Goal: Task Accomplishment & Management: Manage account settings

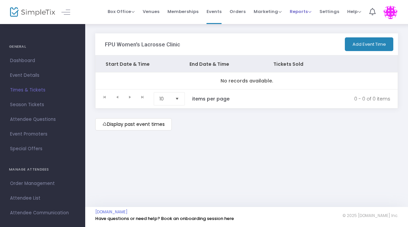
click at [311, 9] on span "Reports" at bounding box center [301, 11] width 22 height 6
click at [393, 16] on img at bounding box center [391, 12] width 14 height 14
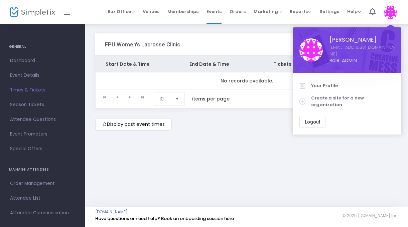
click at [347, 147] on div "FPU Women's Lacrosse Clinic Add Event Time Start Date & Time End Date & Time Ti…" at bounding box center [246, 88] width 323 height 131
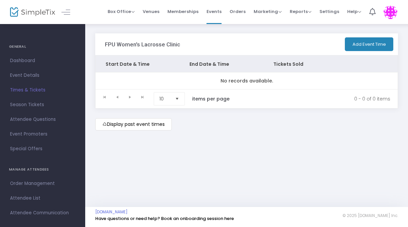
click at [390, 10] on img at bounding box center [391, 12] width 14 height 14
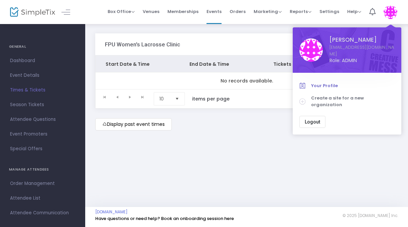
click at [330, 80] on link "Your Profile" at bounding box center [347, 86] width 95 height 13
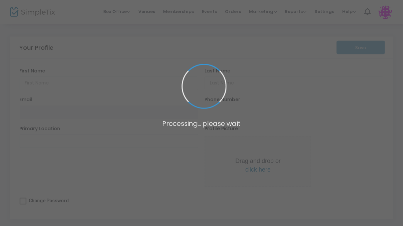
type input "[PERSON_NAME]"
type input "Felt"
type input "[EMAIL_ADDRESS][DOMAIN_NAME]"
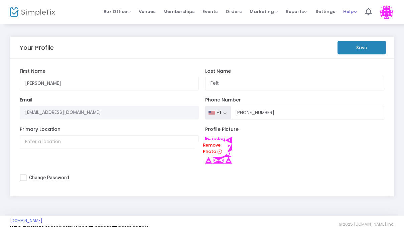
click at [355, 11] on span "Help" at bounding box center [351, 11] width 14 height 6
click at [351, 33] on li "Contact Support" at bounding box center [368, 35] width 49 height 13
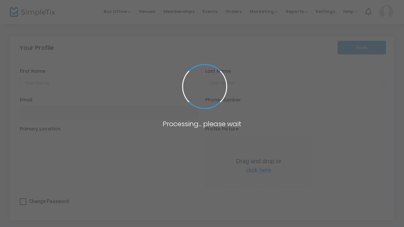
type input "[PERSON_NAME]"
type input "Felt"
type input "[EMAIL_ADDRESS][DOMAIN_NAME]"
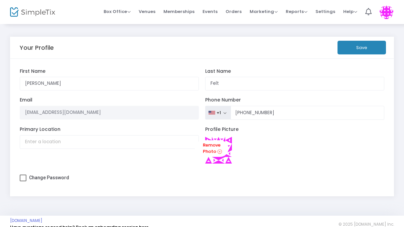
click at [388, 17] on img at bounding box center [387, 12] width 14 height 14
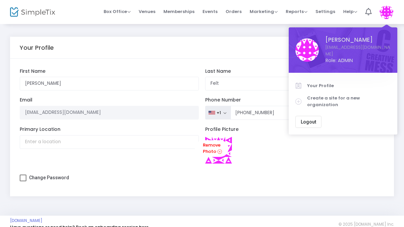
click at [91, 9] on div "Box Office Sell Tickets Bookings Sell Season Pass Venues Memberships Events Ord…" at bounding box center [244, 12] width 319 height 24
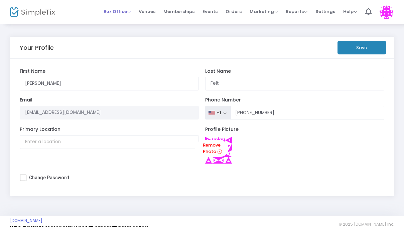
click at [134, 12] on li "Box Office Sell Tickets Bookings Sell Season Pass" at bounding box center [117, 12] width 35 height 24
click at [388, 10] on img at bounding box center [387, 12] width 14 height 14
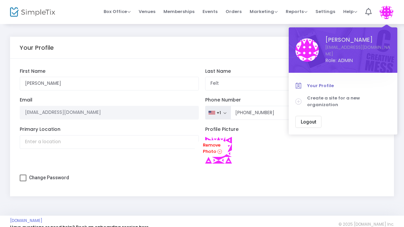
click at [324, 84] on link "Your Profile" at bounding box center [343, 86] width 95 height 13
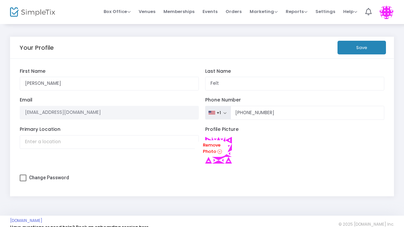
click at [388, 11] on img at bounding box center [387, 12] width 14 height 14
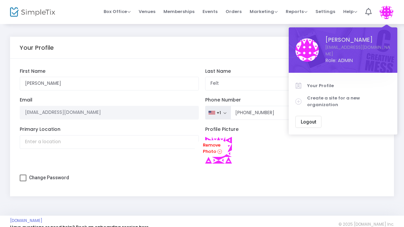
click at [287, 156] on div "Profile Picture Remove Photo" at bounding box center [295, 149] width 186 height 44
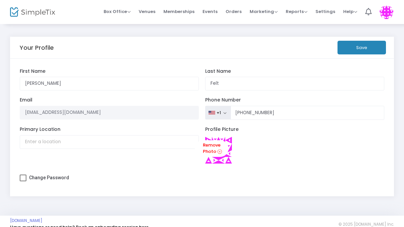
click at [43, 16] on img at bounding box center [32, 12] width 45 height 10
